Goal: Task Accomplishment & Management: Manage account settings

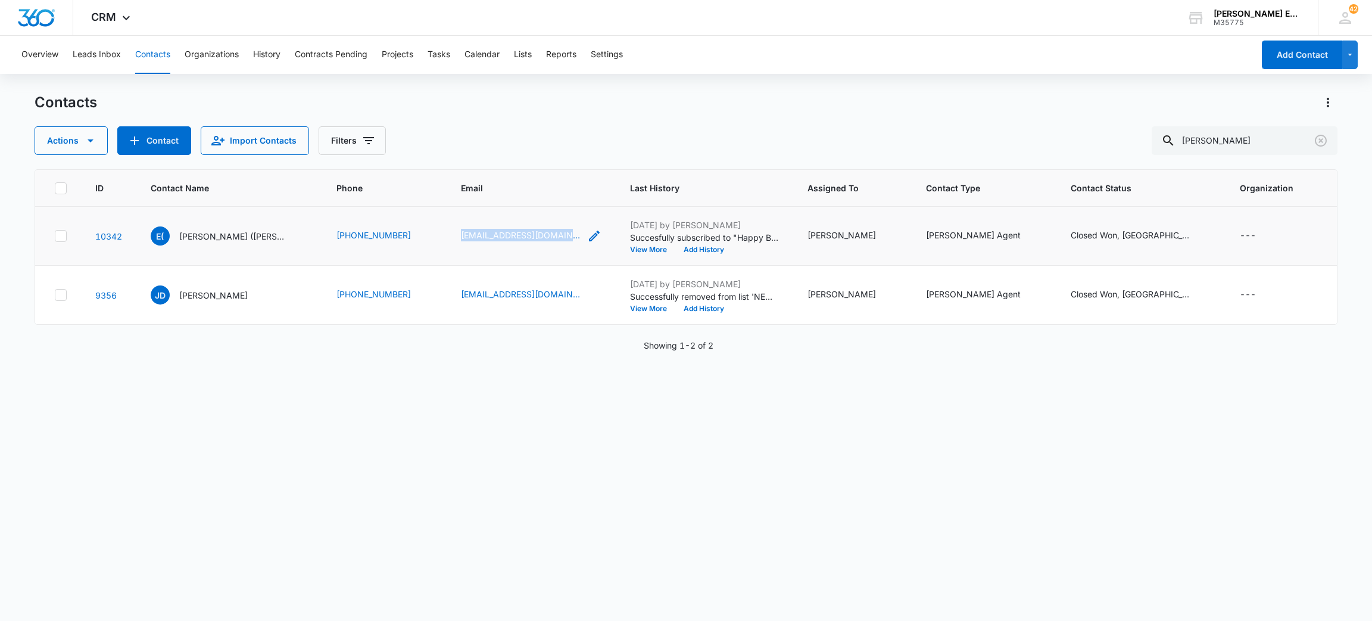
click at [550, 242] on td "[EMAIL_ADDRESS][DOMAIN_NAME]" at bounding box center [531, 236] width 169 height 59
click at [483, 241] on link "[EMAIL_ADDRESS][DOMAIN_NAME]" at bounding box center [520, 235] width 119 height 13
click at [322, 434] on div "ID Contact Name Phone Email Last History Assigned To Contact Type Contact Statu…" at bounding box center [687, 387] width 1304 height 436
click at [546, 242] on div "[EMAIL_ADDRESS][DOMAIN_NAME]" at bounding box center [531, 236] width 141 height 14
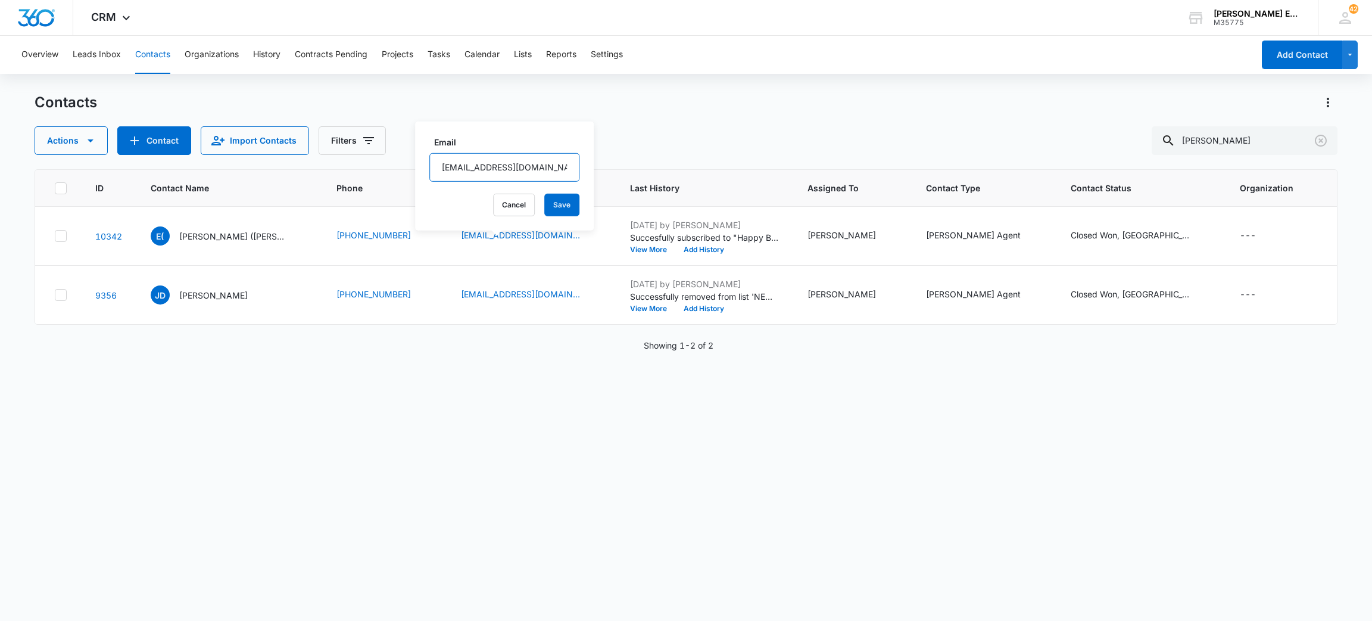
click at [491, 157] on input "[EMAIL_ADDRESS][DOMAIN_NAME]" at bounding box center [504, 167] width 150 height 29
click at [501, 209] on button "Cancel" at bounding box center [514, 205] width 42 height 23
click at [475, 300] on link "[EMAIL_ADDRESS][DOMAIN_NAME]" at bounding box center [520, 294] width 119 height 13
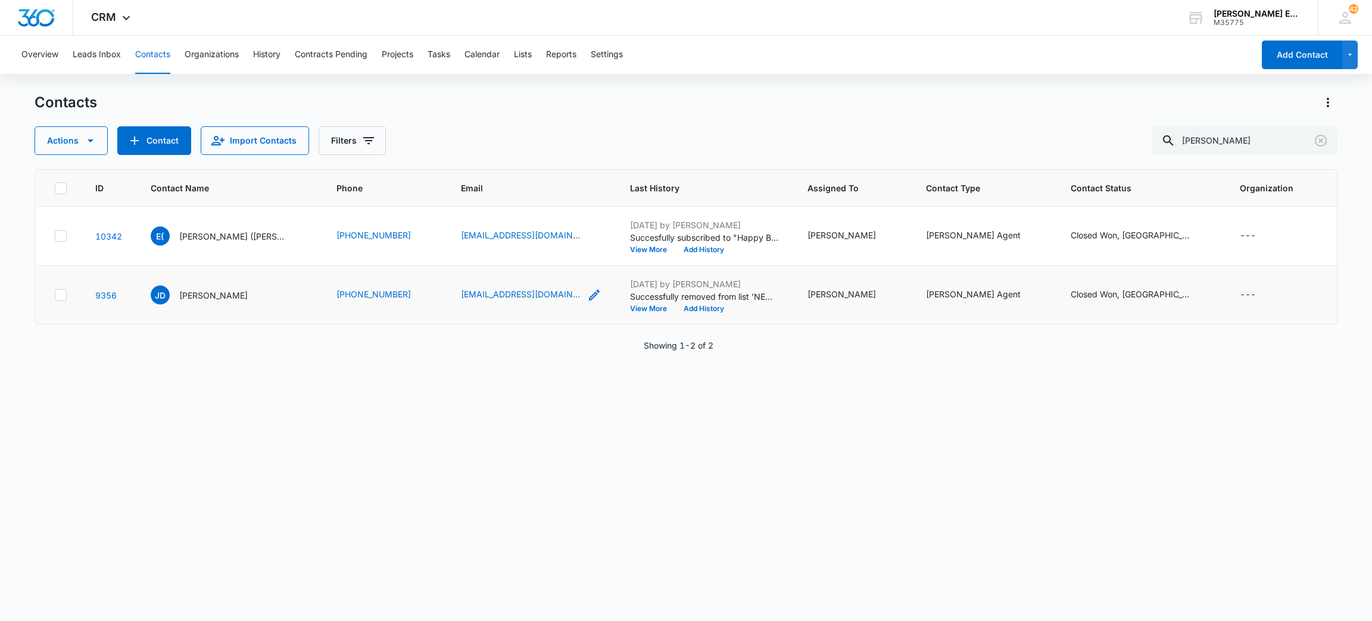
click at [587, 302] on icon "Email - jimdewarrealtor@gmail.com - Select to Edit Field" at bounding box center [594, 295] width 14 height 14
click at [506, 236] on input "[EMAIL_ADDRESS][DOMAIN_NAME]" at bounding box center [504, 242] width 150 height 29
click at [496, 279] on button "Cancel" at bounding box center [514, 279] width 42 height 23
